Goal: Navigation & Orientation: Find specific page/section

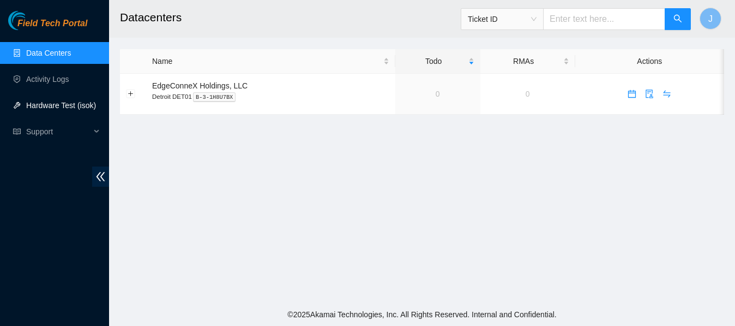
click at [39, 104] on link "Hardware Test (isok)" at bounding box center [61, 105] width 70 height 9
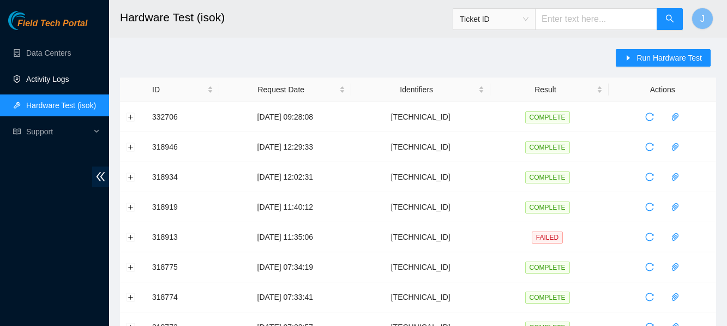
click at [46, 75] on link "Activity Logs" at bounding box center [47, 79] width 43 height 9
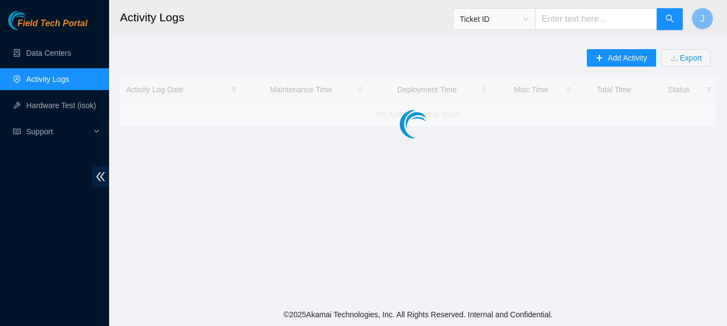
click at [46, 75] on link "Activity Logs" at bounding box center [47, 79] width 43 height 9
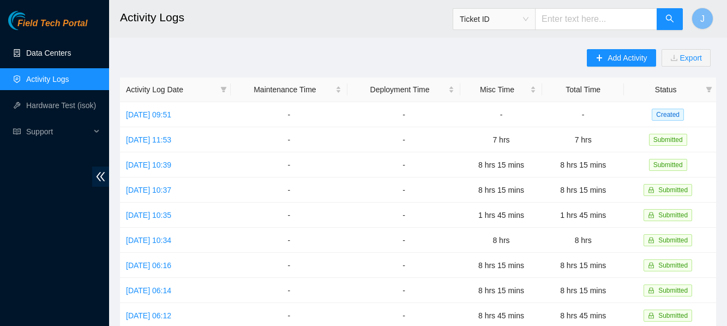
click at [62, 53] on link "Data Centers" at bounding box center [48, 53] width 45 height 9
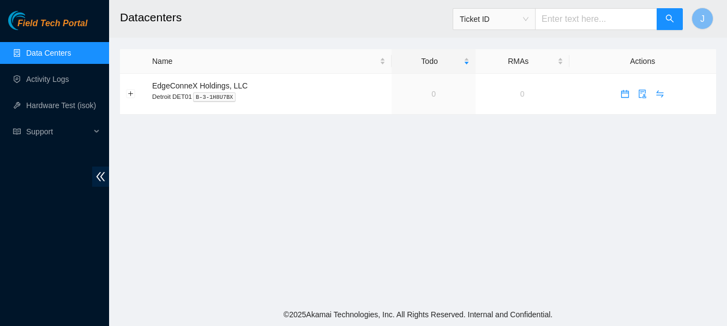
click at [62, 53] on link "Data Centers" at bounding box center [48, 53] width 45 height 9
